Goal: Find specific page/section: Find specific page/section

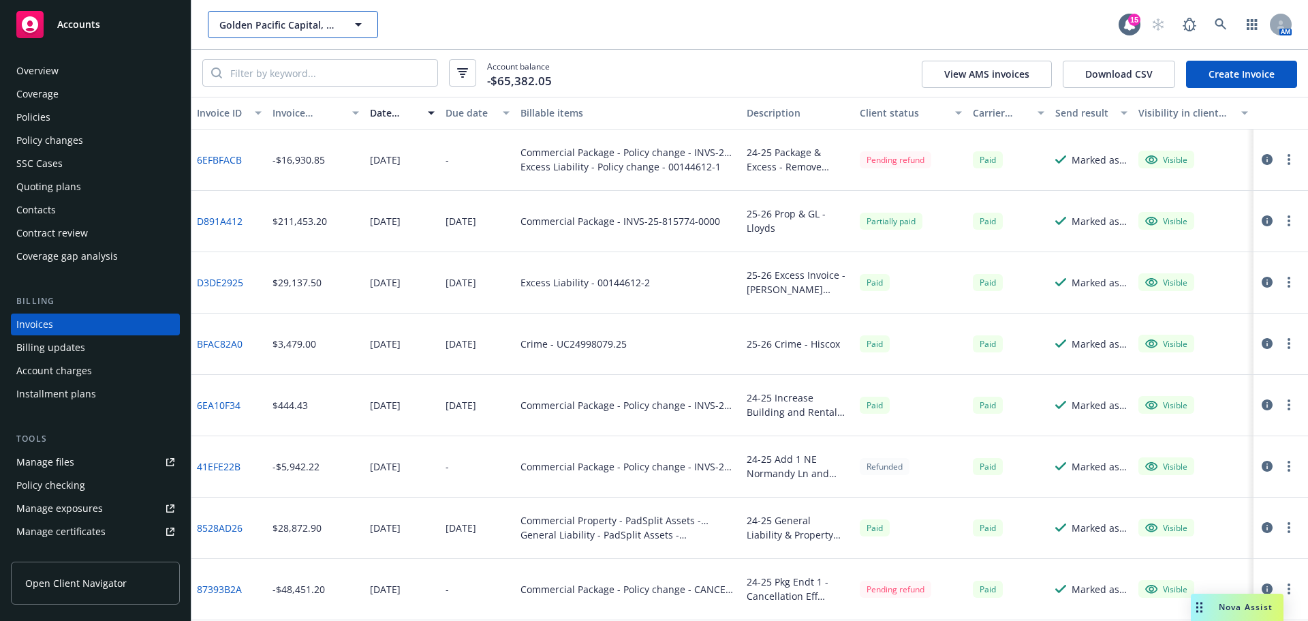
click at [260, 20] on span "Golden Pacific Capital, LLC" at bounding box center [278, 25] width 118 height 14
type input "brasa"
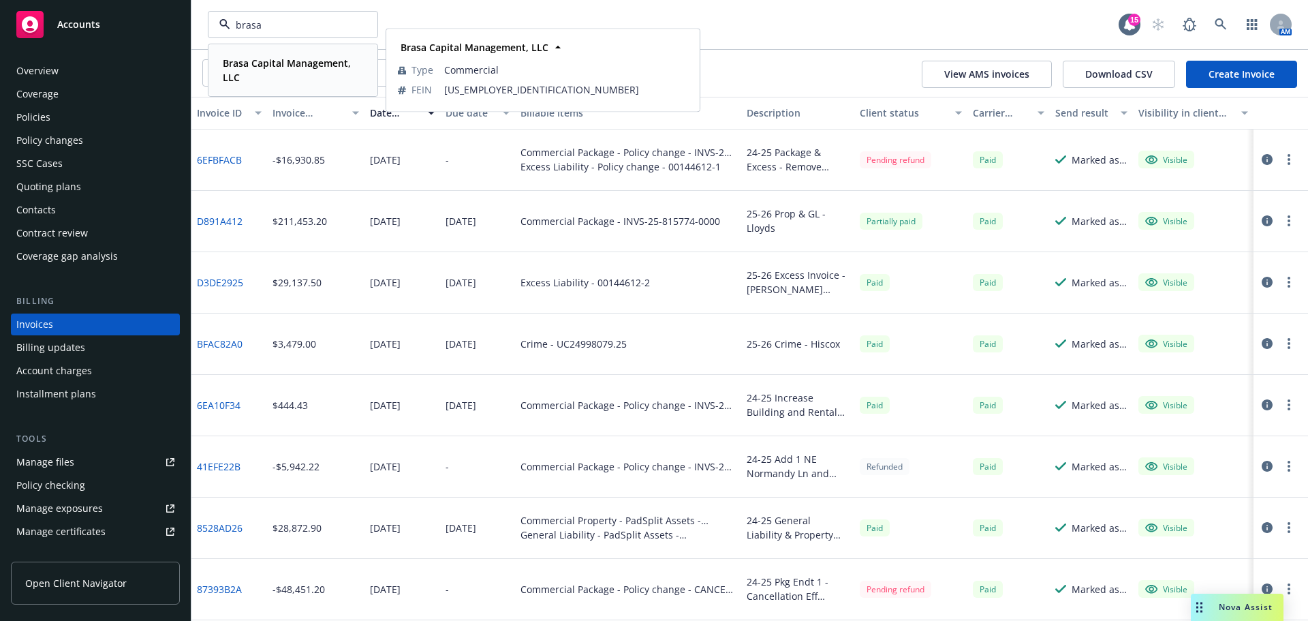
click at [294, 69] on span "Brasa Capital Management, LLC" at bounding box center [292, 70] width 138 height 29
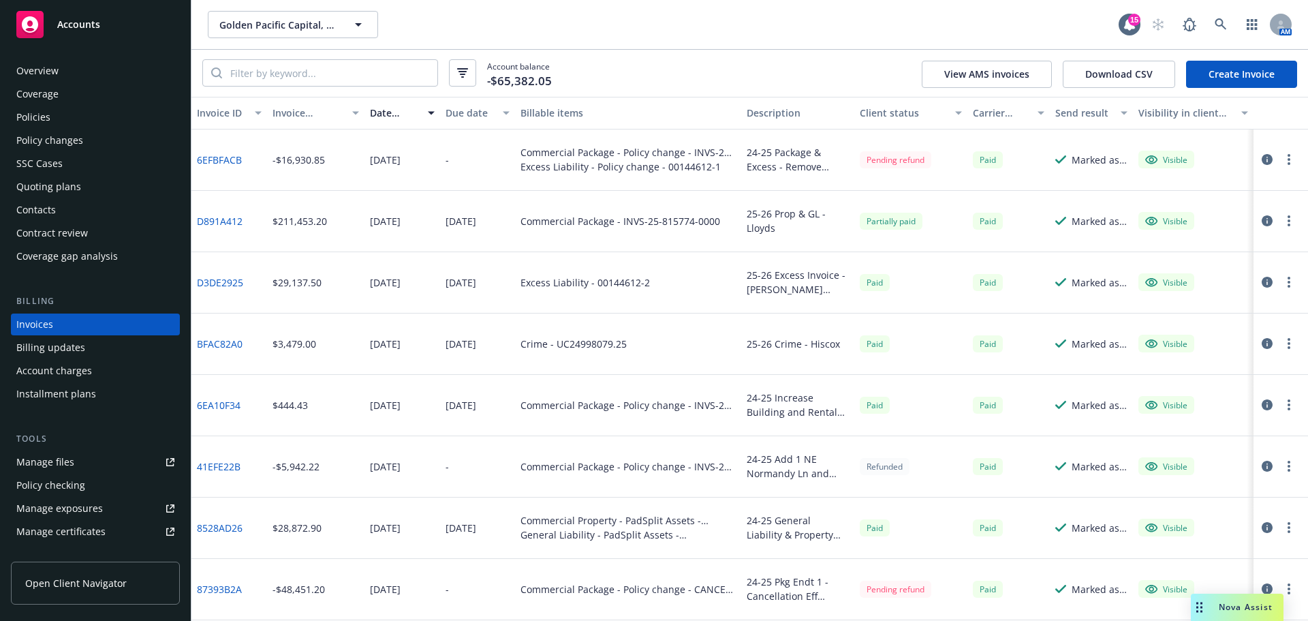
click at [31, 110] on div "Policies" at bounding box center [33, 117] width 34 height 22
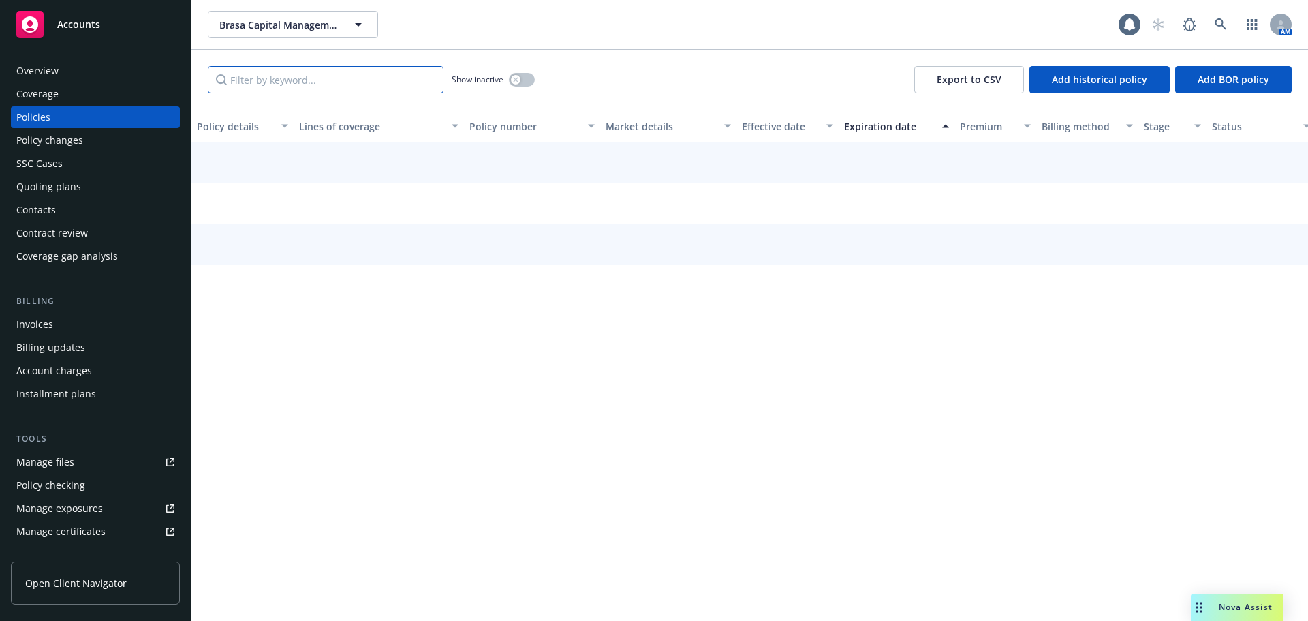
click at [295, 72] on input "Filter by keyword..." at bounding box center [326, 79] width 236 height 27
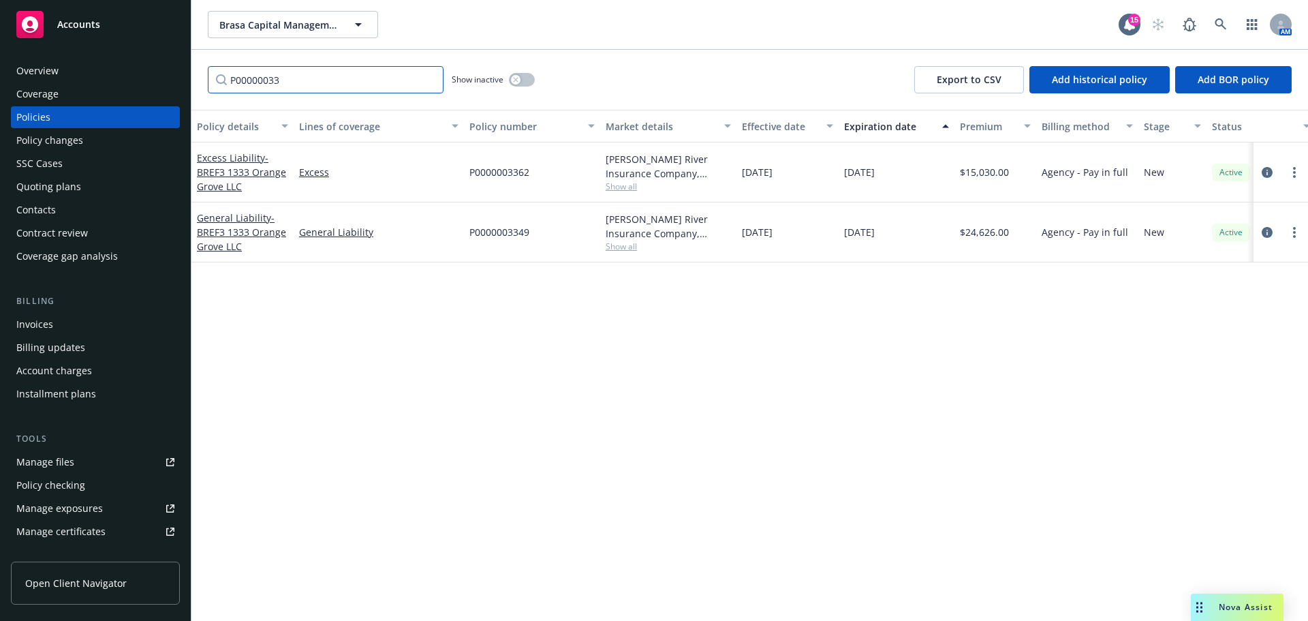
type input "P00000033"
